Goal: Task Accomplishment & Management: Manage account settings

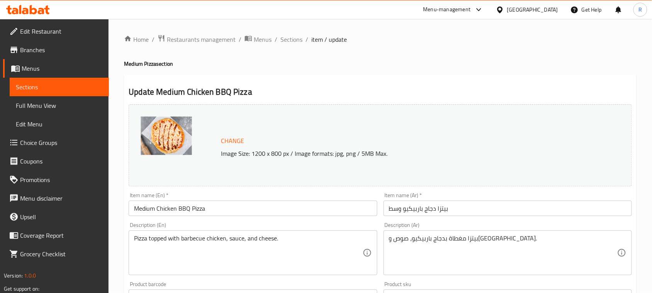
click at [33, 10] on icon at bounding box center [28, 9] width 44 height 9
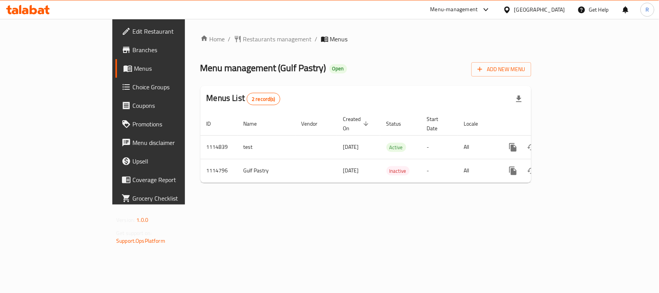
drag, startPoint x: 395, startPoint y: 72, endPoint x: 417, endPoint y: 80, distance: 24.2
click at [395, 72] on div "Menu management ( Gulf Pastry ) Open Add New Menu" at bounding box center [365, 67] width 331 height 17
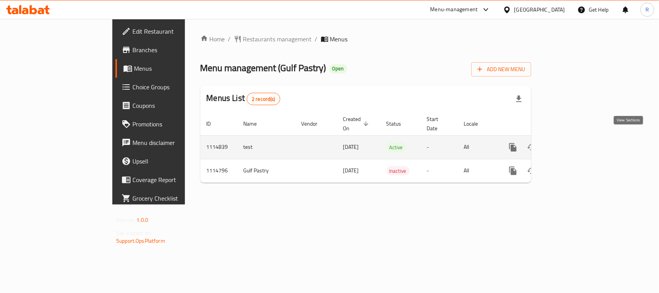
click at [573, 143] on icon "enhanced table" at bounding box center [568, 147] width 9 height 9
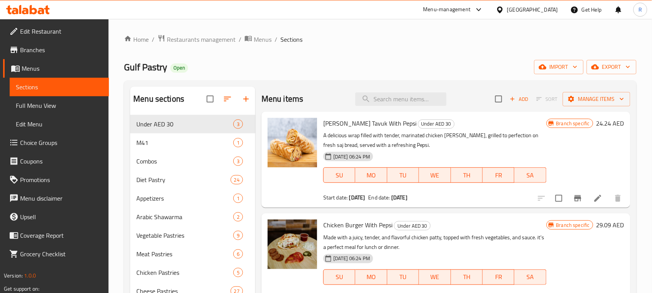
click at [319, 61] on div "Gulf Pastry Open import export" at bounding box center [380, 67] width 512 height 14
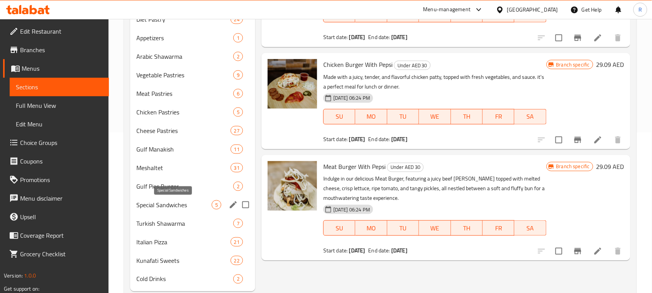
scroll to position [180, 0]
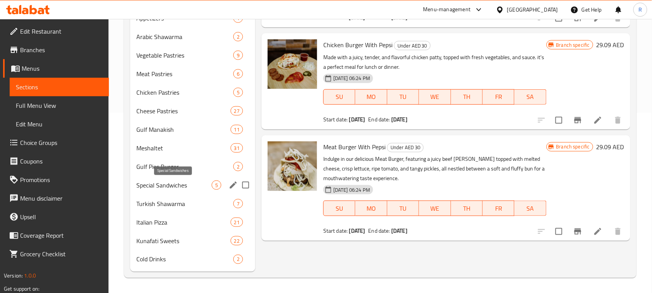
click at [174, 182] on span "Special Sandwiches" at bounding box center [173, 184] width 75 height 9
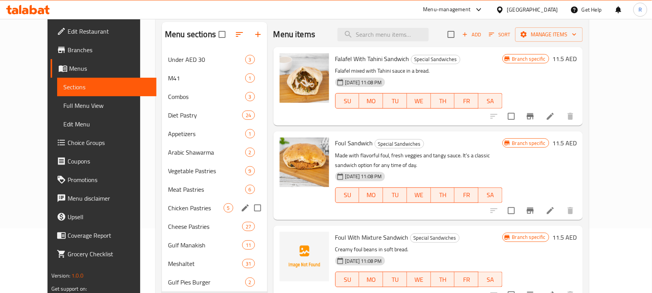
scroll to position [145, 0]
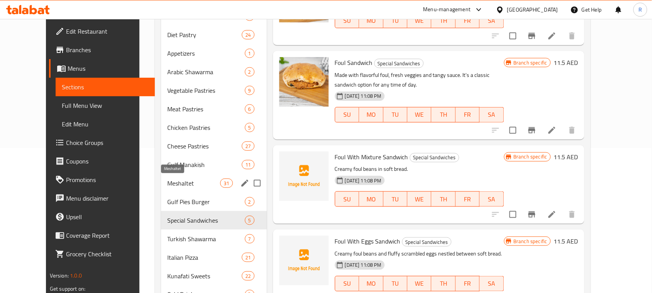
click at [174, 182] on span "Meshaltet" at bounding box center [193, 182] width 53 height 9
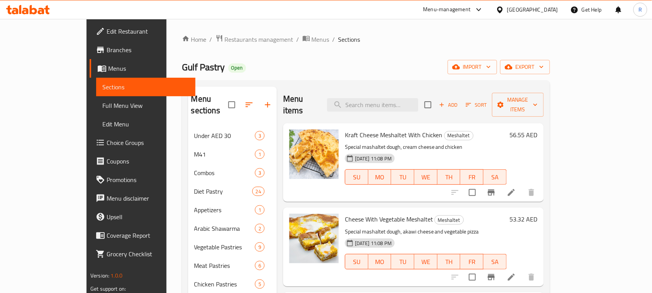
scroll to position [180, 0]
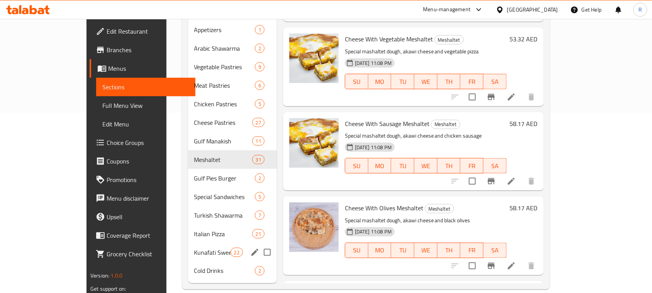
click at [188, 243] on div "Kunafati Sweets 22" at bounding box center [232, 252] width 89 height 19
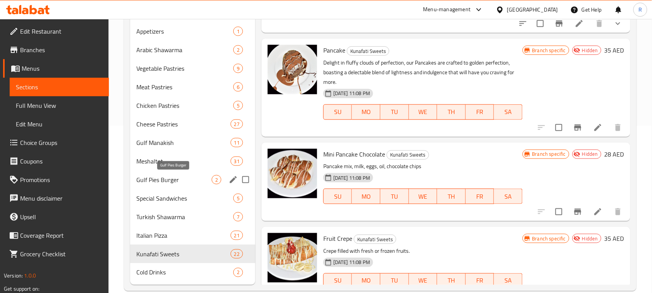
scroll to position [180, 0]
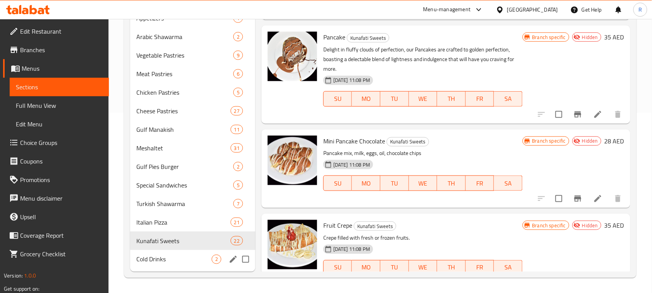
click at [190, 252] on div "Cold Drinks 2" at bounding box center [192, 259] width 125 height 19
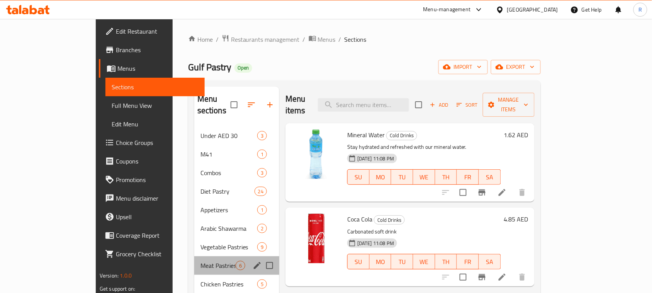
click at [200, 261] on span "Meat Pastries" at bounding box center [217, 265] width 35 height 9
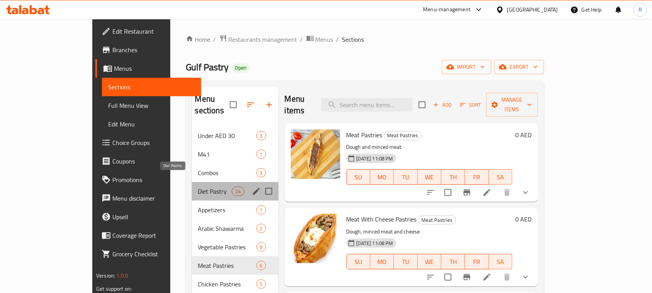
click at [198, 187] on span "Diet Pastry" at bounding box center [215, 191] width 34 height 9
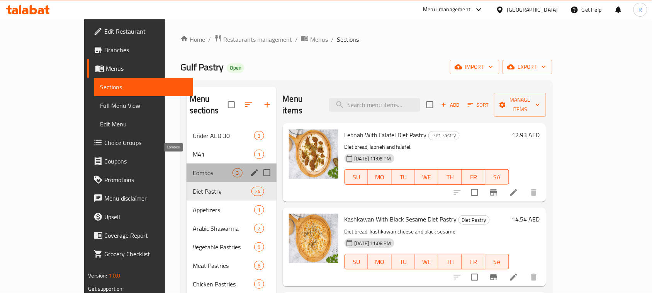
click at [193, 168] on span "Combos" at bounding box center [213, 172] width 40 height 9
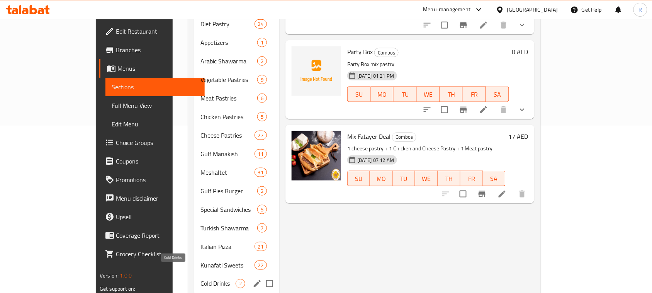
scroll to position [180, 0]
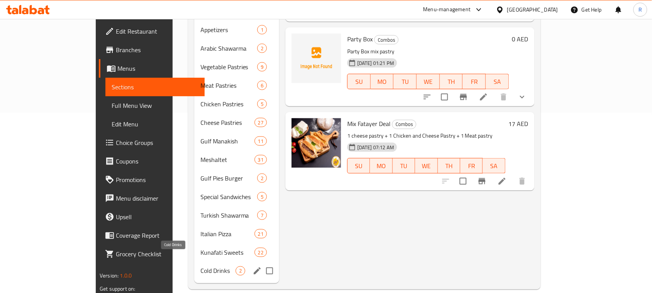
click at [200, 266] on span "Cold Drinks" at bounding box center [217, 270] width 35 height 9
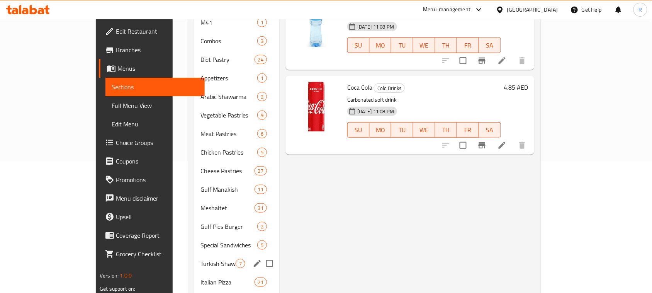
scroll to position [180, 0]
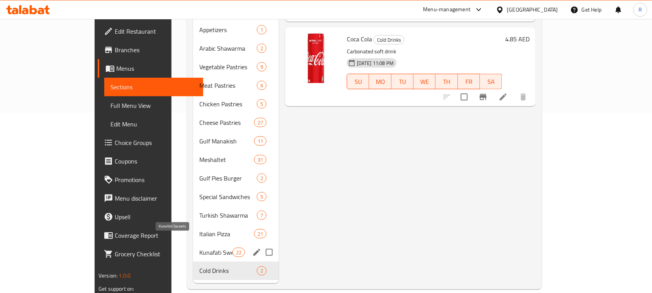
click at [199, 248] on span "Kunafati Sweets" at bounding box center [215, 252] width 33 height 9
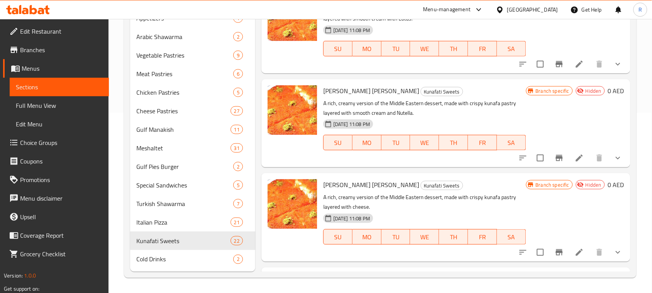
scroll to position [1732, 0]
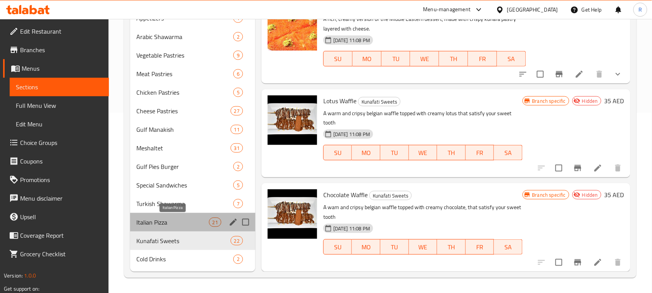
click at [163, 223] on span "Italian Pizza" at bounding box center [172, 221] width 72 height 9
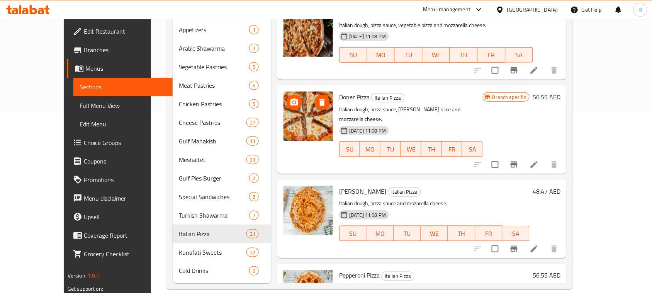
scroll to position [1001, 0]
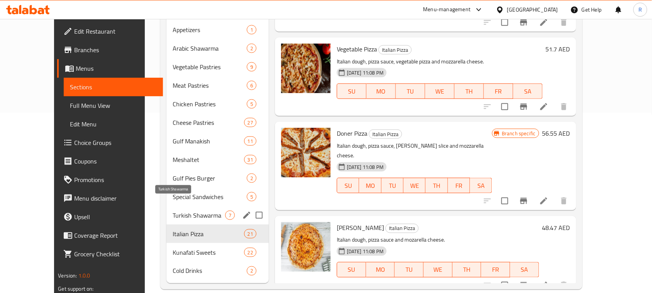
click at [173, 210] on span "Turkish Shawarma" at bounding box center [199, 214] width 53 height 9
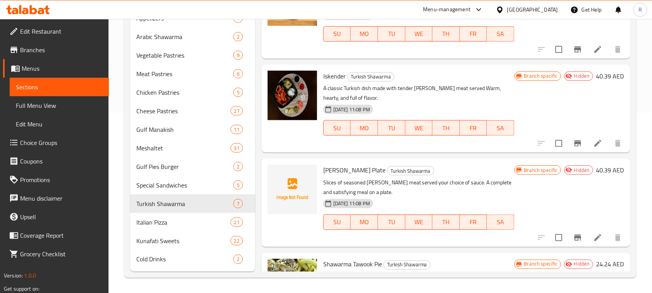
scroll to position [178, 0]
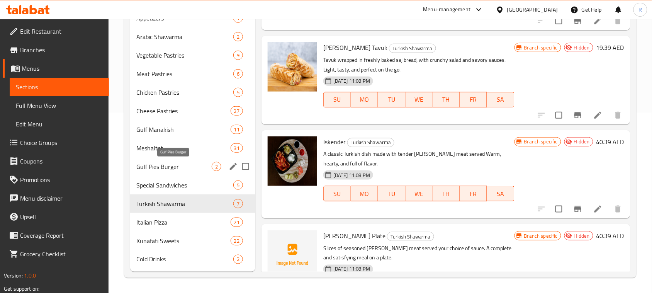
click at [188, 162] on span "Gulf Pies Burger" at bounding box center [173, 166] width 75 height 9
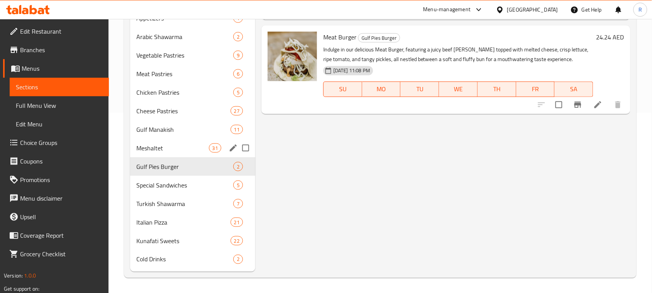
click at [193, 140] on div "Meshaltet 31" at bounding box center [192, 148] width 125 height 19
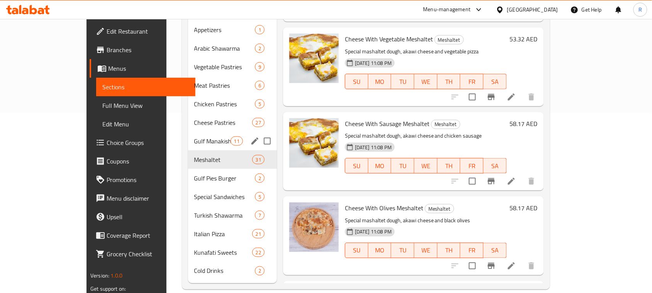
click at [194, 136] on span "Gulf Manakish" at bounding box center [212, 140] width 36 height 9
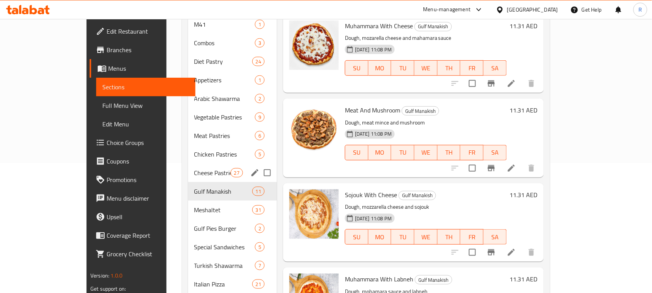
scroll to position [83, 0]
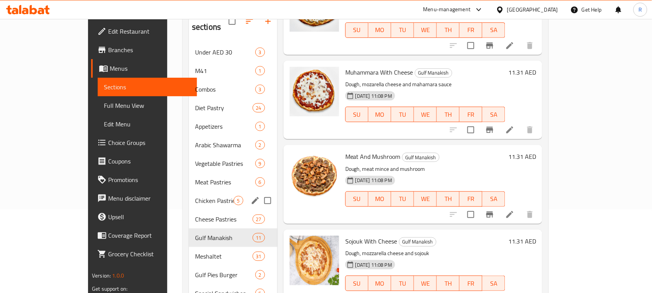
click at [189, 191] on div "Chicken Pastries 5" at bounding box center [233, 200] width 88 height 19
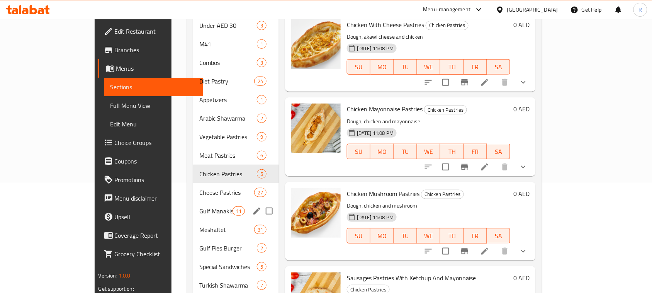
scroll to position [35, 0]
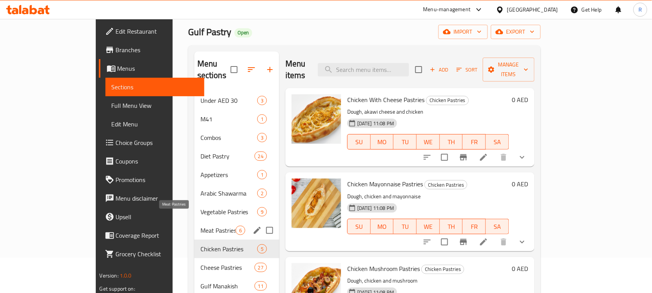
click at [194, 221] on div "Meat Pastries 6" at bounding box center [236, 230] width 85 height 19
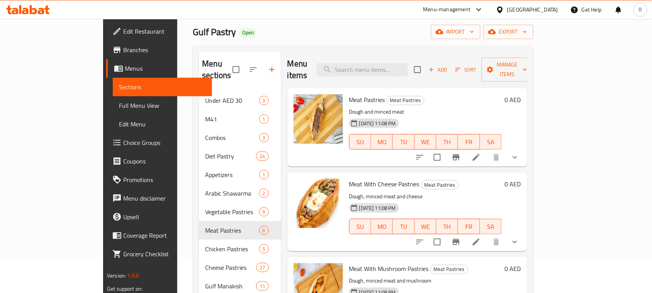
scroll to position [161, 0]
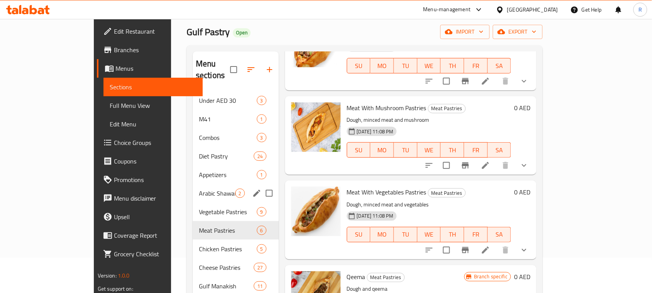
click at [193, 188] on div "Arabic Shawarma 2" at bounding box center [236, 193] width 86 height 19
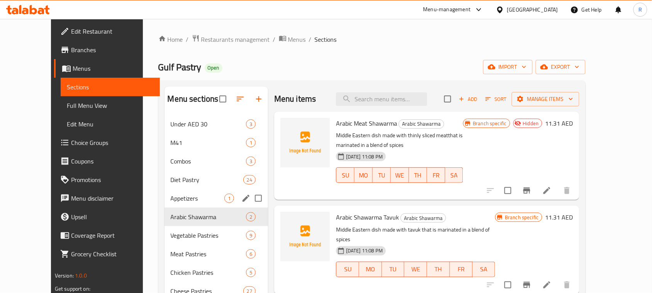
click at [174, 191] on div "Appetizers 1" at bounding box center [217, 198] width 104 height 19
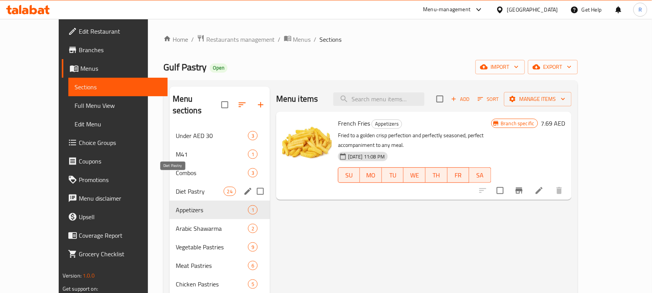
click at [176, 187] on span "Diet Pastry" at bounding box center [200, 191] width 48 height 9
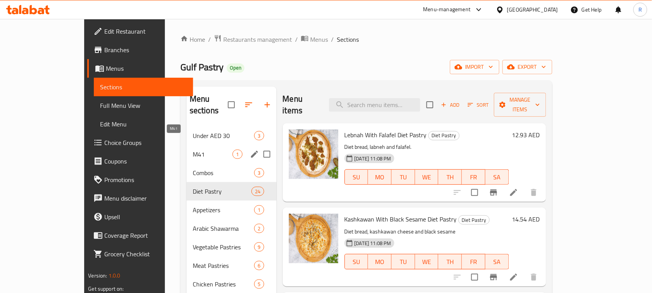
click at [193, 149] on span "M41" at bounding box center [213, 153] width 40 height 9
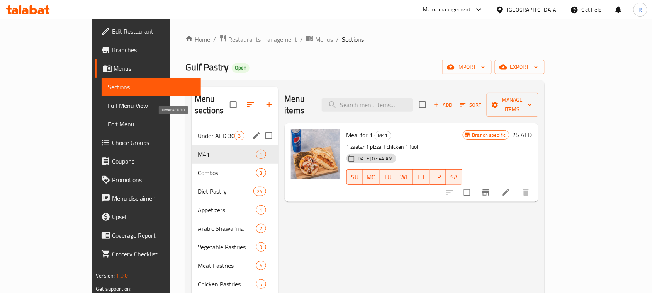
click at [198, 131] on span "Under AED 30" at bounding box center [216, 135] width 37 height 9
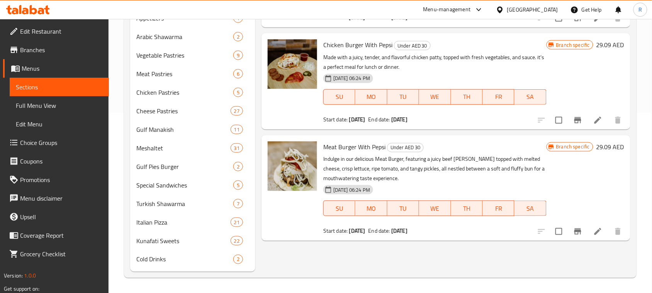
scroll to position [35, 0]
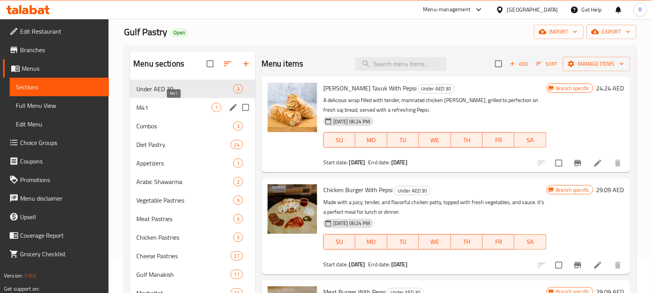
click at [180, 108] on span "M41" at bounding box center [173, 107] width 75 height 9
